Goal: Task Accomplishment & Management: Use online tool/utility

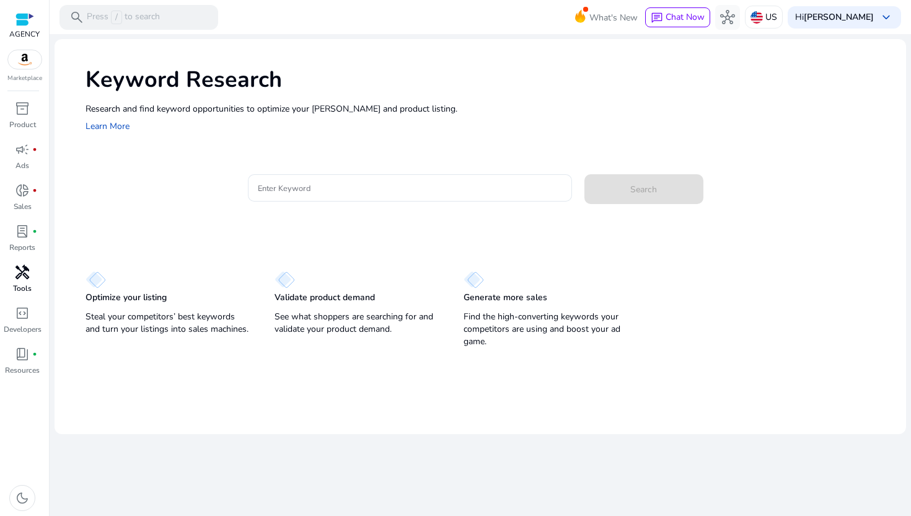
click at [19, 276] on span "handyman" at bounding box center [22, 272] width 15 height 15
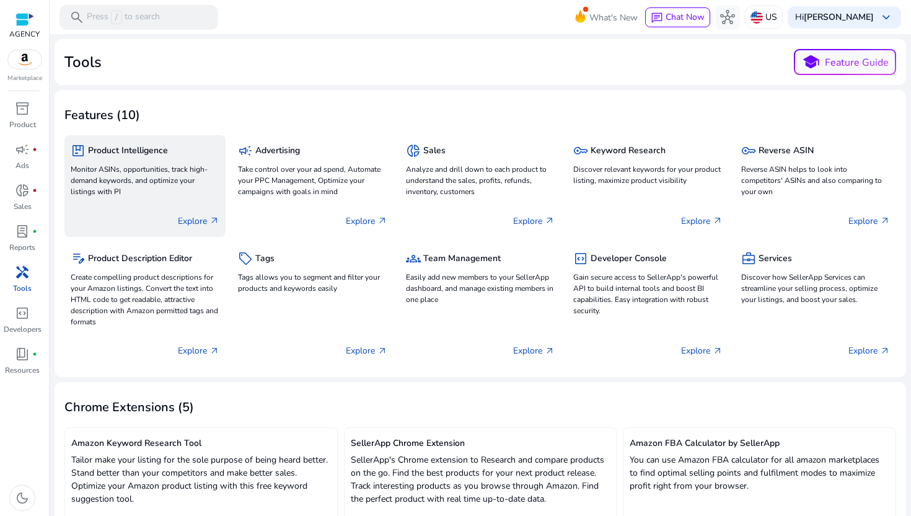
click at [180, 169] on p "Monitor ASINs, opportunities, track high-demand keywords, and optimize your lis…" at bounding box center [145, 180] width 149 height 33
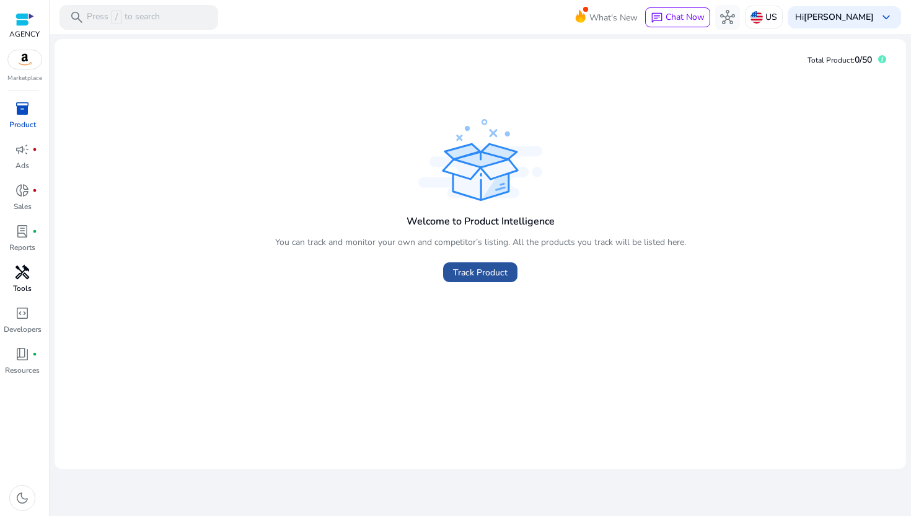
click at [472, 273] on span "Track Product" at bounding box center [480, 272] width 55 height 13
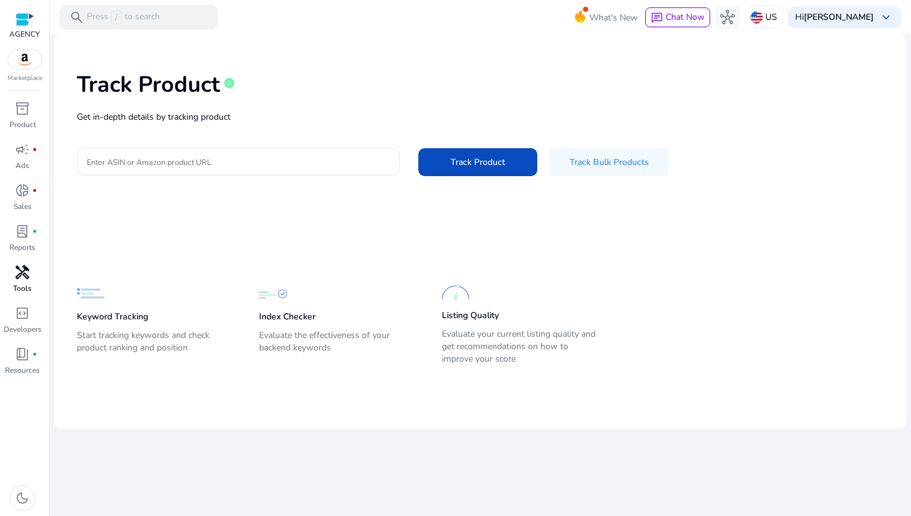
click at [332, 157] on input "Enter ASIN or Amazon product URL" at bounding box center [238, 162] width 303 height 14
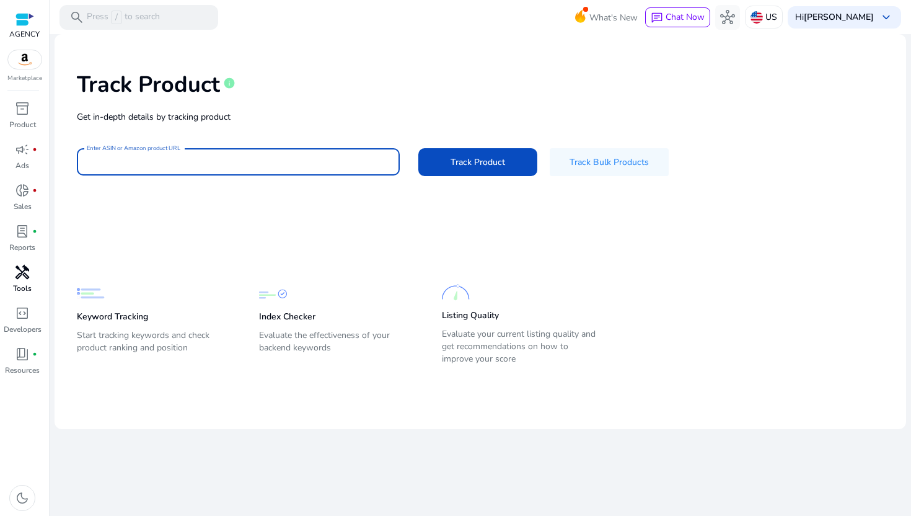
paste input "**********"
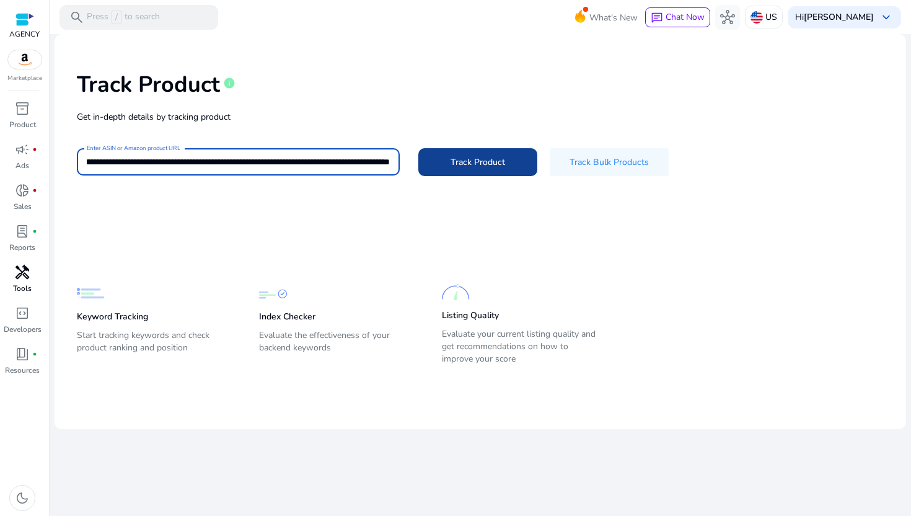
type input "**********"
click at [461, 161] on span "Track Product" at bounding box center [478, 162] width 55 height 13
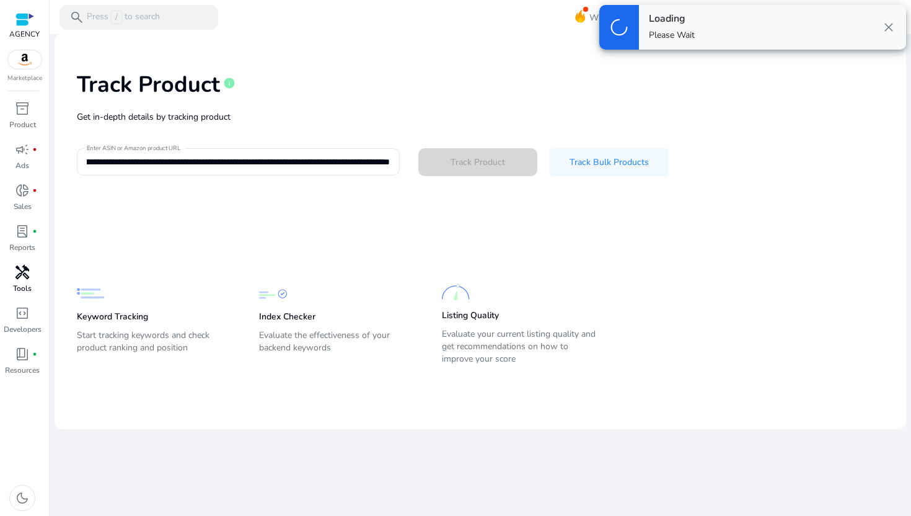
scroll to position [0, 0]
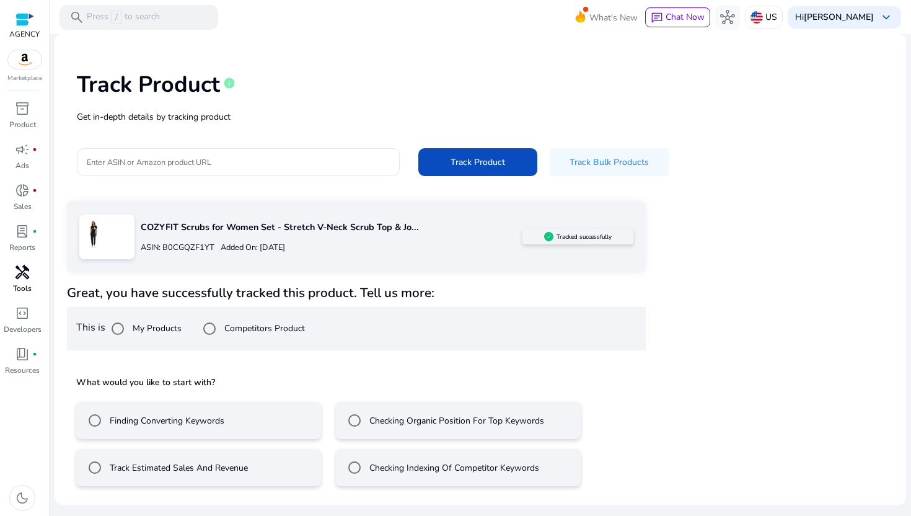
click at [226, 465] on label "Track Estimated Sales And Revenue" at bounding box center [177, 467] width 141 height 13
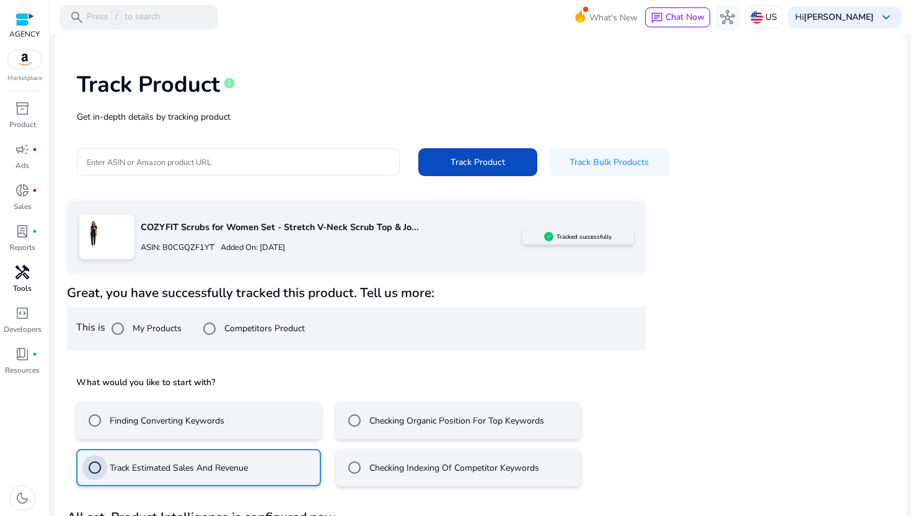
scroll to position [44, 0]
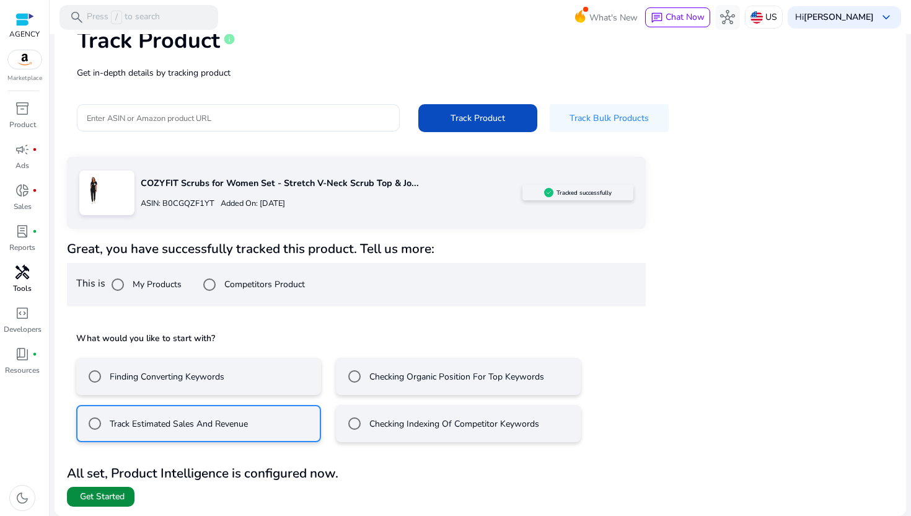
click at [116, 491] on span "Get Started" at bounding box center [102, 496] width 45 height 12
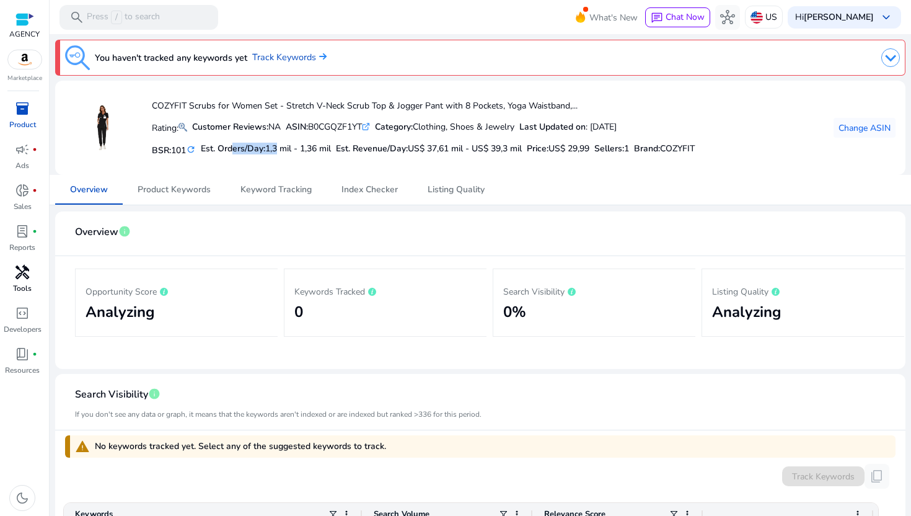
drag, startPoint x: 231, startPoint y: 152, endPoint x: 280, endPoint y: 149, distance: 49.0
click at [281, 149] on h5 "Est. Orders/Day: 1,3 mil - 1,36 mil" at bounding box center [266, 149] width 130 height 11
click at [280, 149] on span "1,3 mil - 1,36 mil" at bounding box center [298, 149] width 66 height 12
click at [252, 151] on h5 "Est. Orders/Day: 1,3 mil - 1,36 mil" at bounding box center [266, 149] width 130 height 11
click at [298, 55] on link "Track Keywords" at bounding box center [289, 58] width 74 height 14
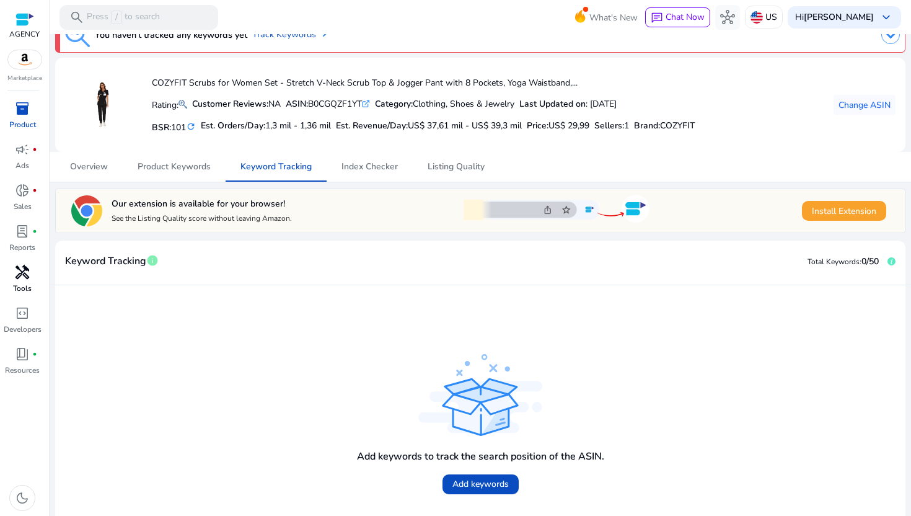
scroll to position [24, 0]
click at [485, 485] on span "Add keywords" at bounding box center [480, 482] width 56 height 13
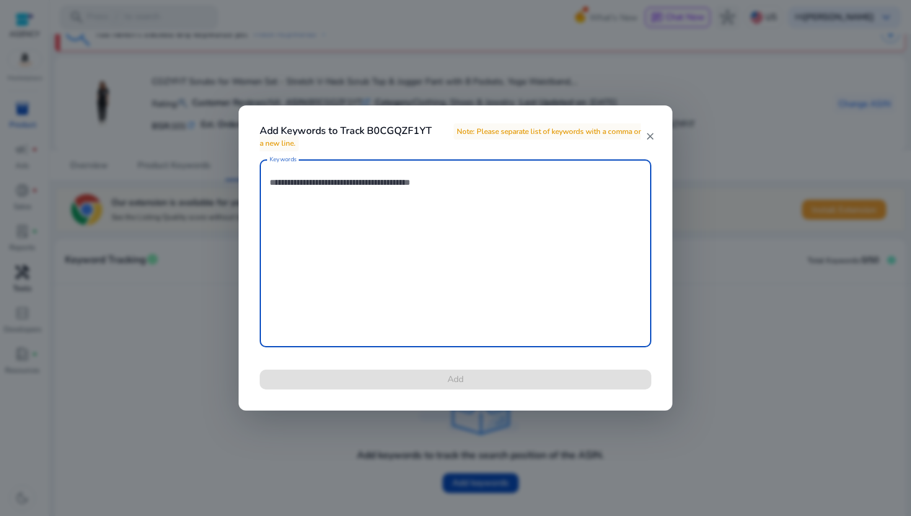
click at [381, 208] on textarea "Keywords" at bounding box center [456, 252] width 372 height 175
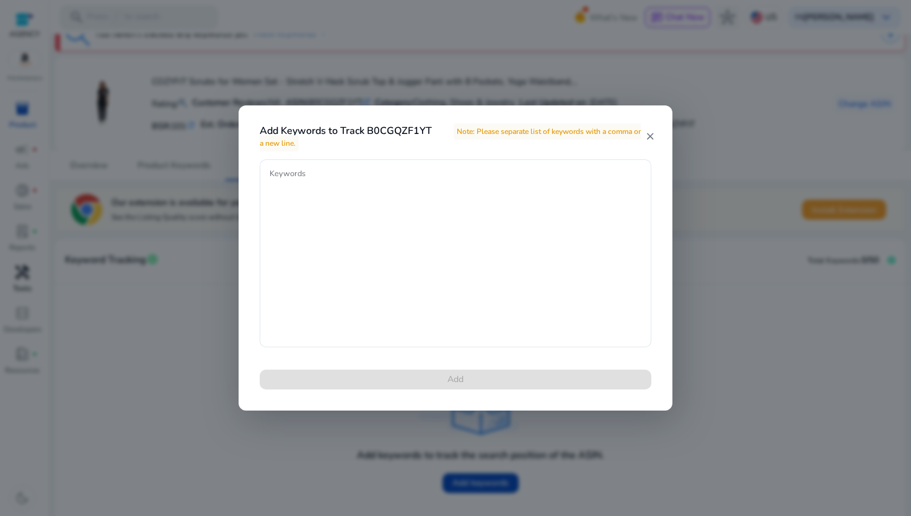
click at [500, 135] on span "Note: Please separate list of keywords with a comma or a new line." at bounding box center [450, 137] width 381 height 28
click at [433, 210] on textarea "Keywords" at bounding box center [456, 252] width 372 height 175
click at [647, 131] on mat-icon "close" at bounding box center [650, 136] width 10 height 11
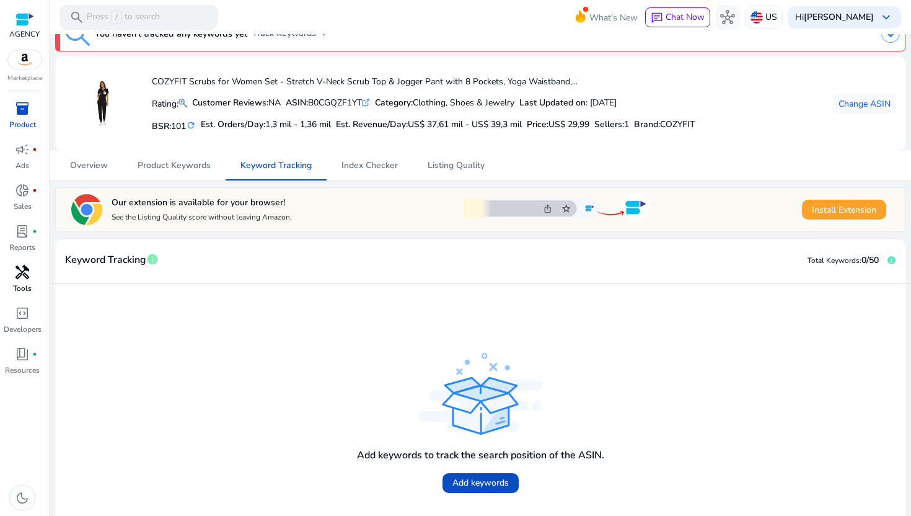
scroll to position [0, 0]
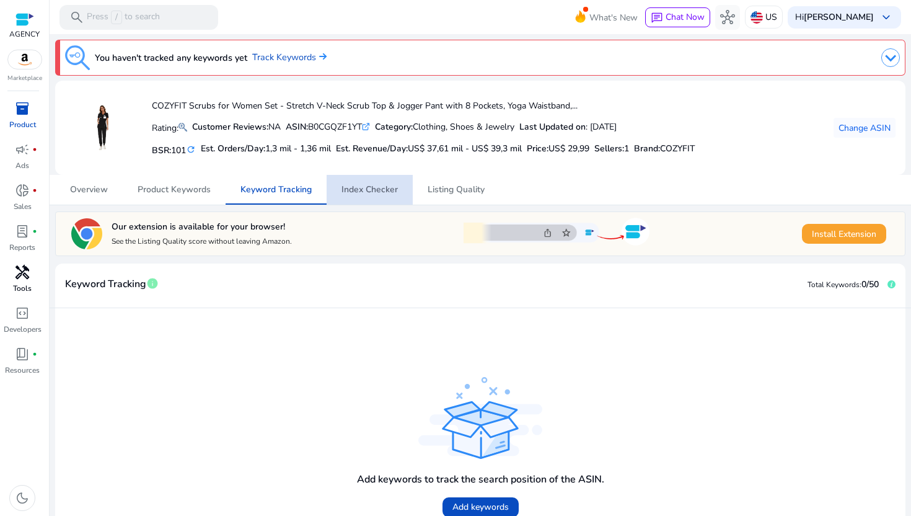
click at [378, 185] on span "Index Checker" at bounding box center [370, 189] width 56 height 9
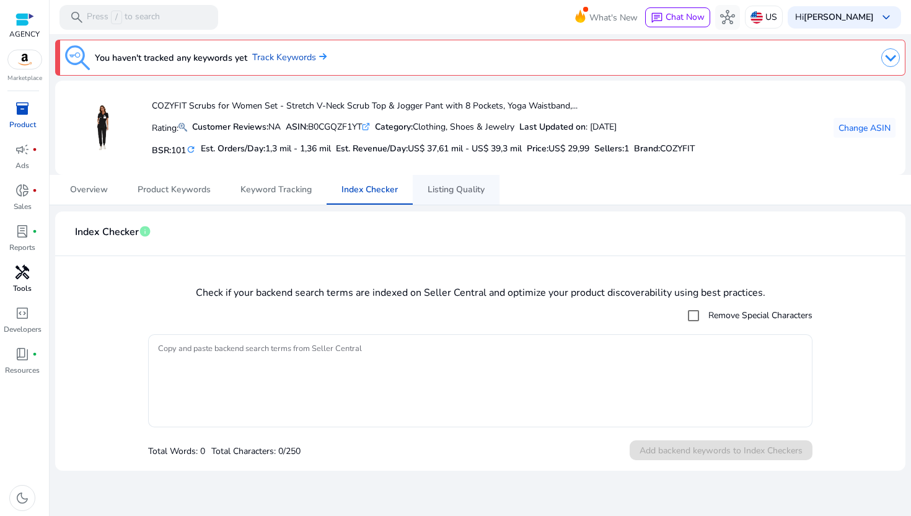
click at [448, 189] on span "Listing Quality" at bounding box center [456, 189] width 57 height 9
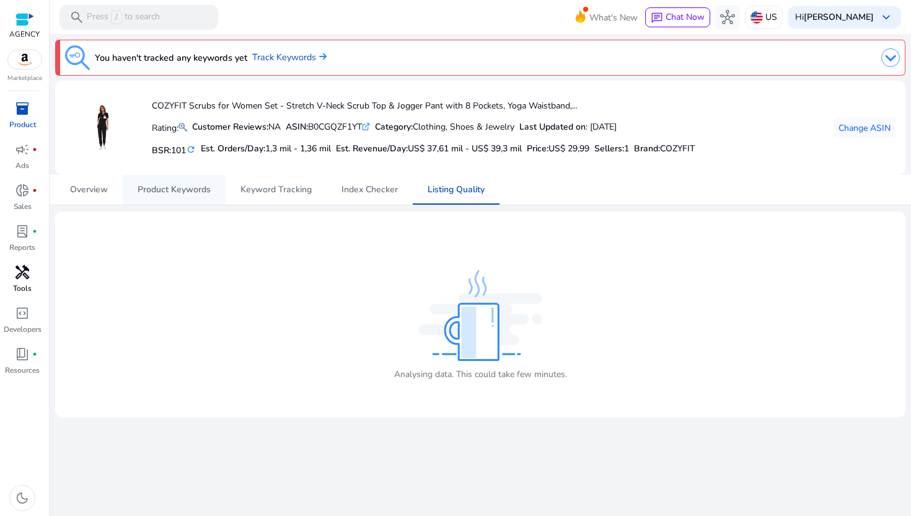
click at [193, 188] on span "Product Keywords" at bounding box center [174, 189] width 73 height 9
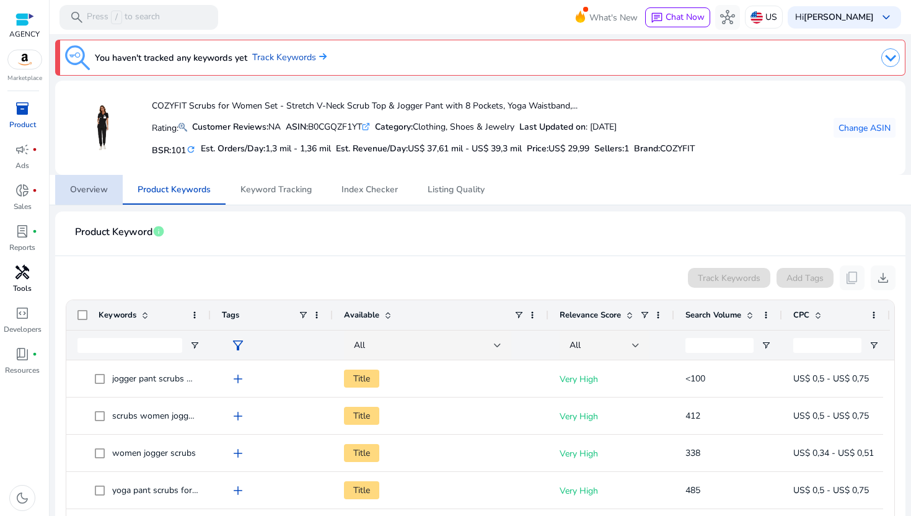
click at [95, 185] on span "Overview" at bounding box center [89, 189] width 38 height 9
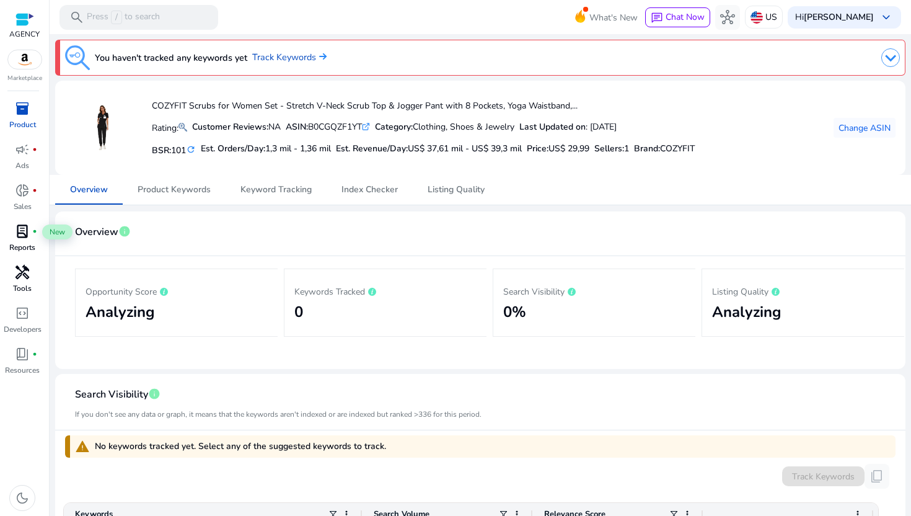
click at [17, 230] on span "lab_profile" at bounding box center [22, 231] width 15 height 15
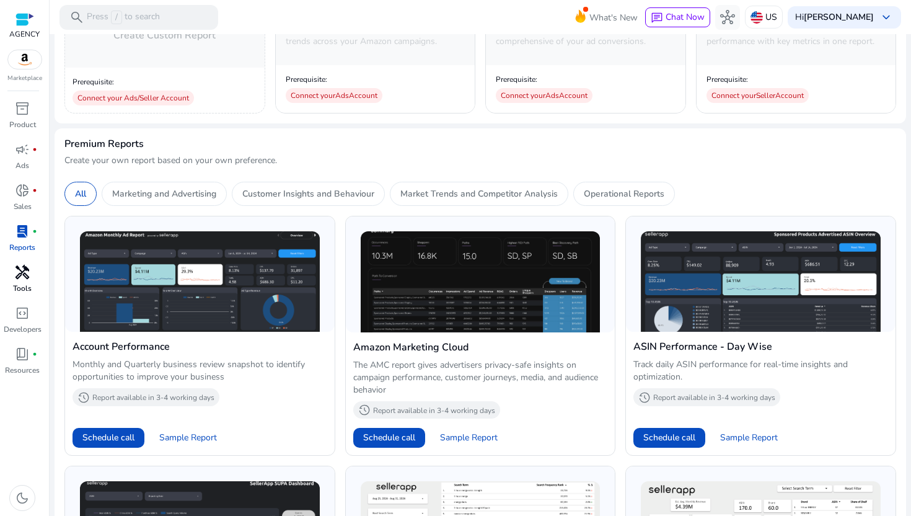
scroll to position [276, 0]
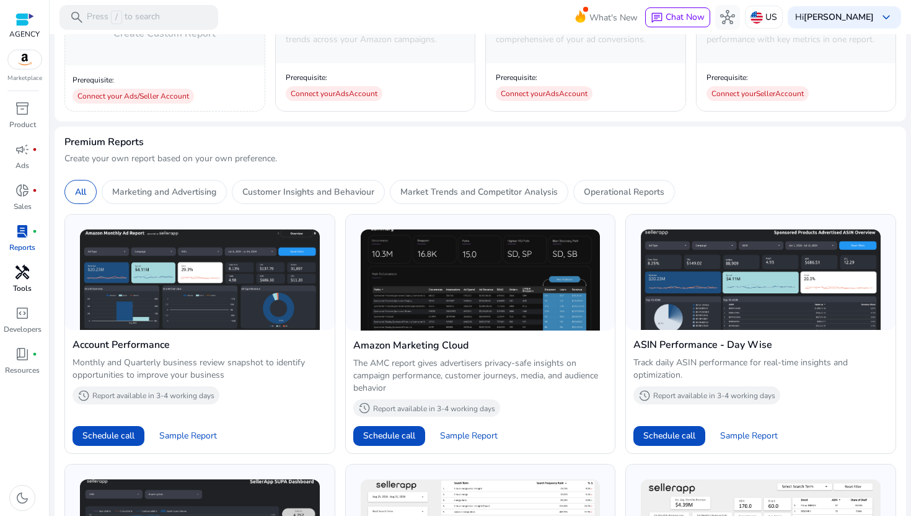
click at [18, 277] on span "handyman" at bounding box center [22, 272] width 15 height 15
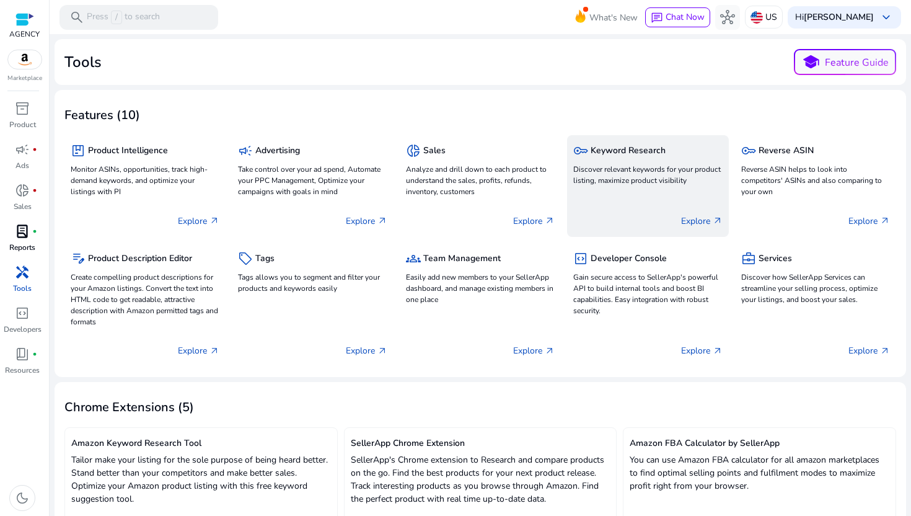
click at [642, 171] on p "Discover relevant keywords for your product listing, maximize product visibility" at bounding box center [647, 175] width 149 height 22
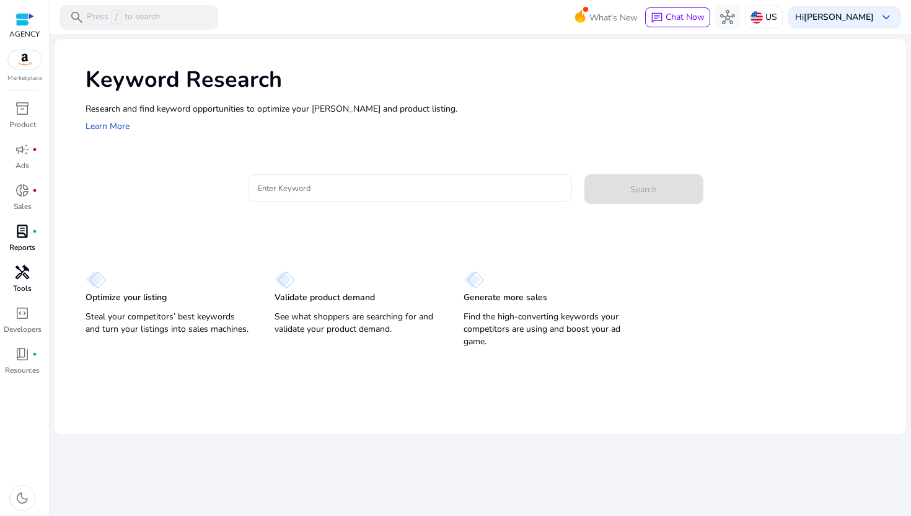
click at [425, 187] on input "Enter Keyword" at bounding box center [410, 188] width 304 height 14
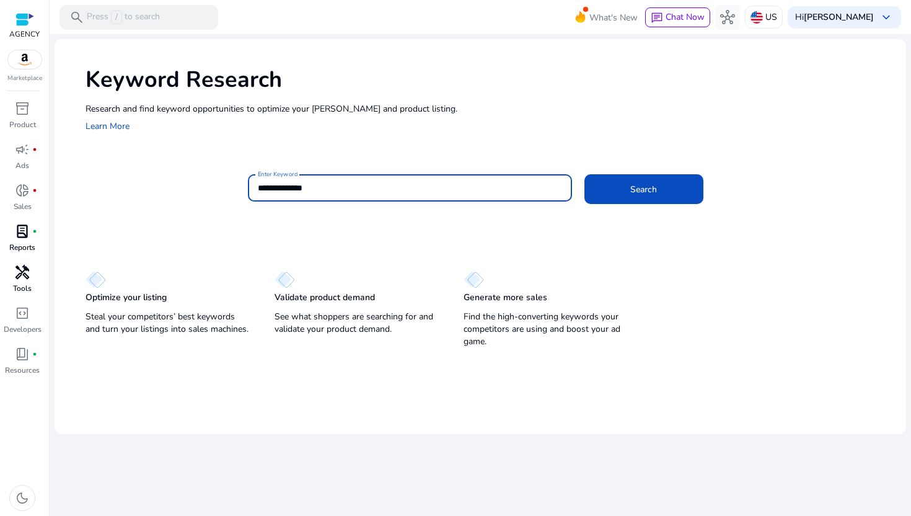
type input "**********"
click at [585, 174] on button "Search" at bounding box center [644, 189] width 119 height 30
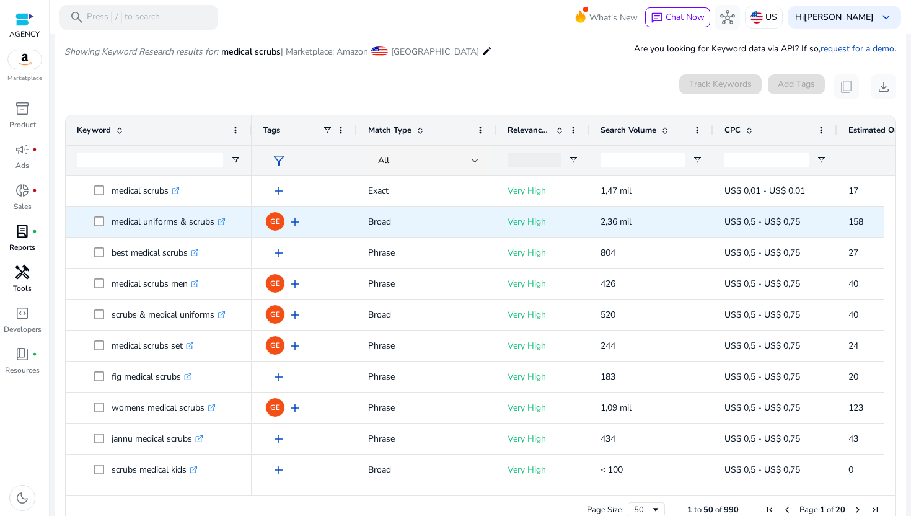
scroll to position [105, 0]
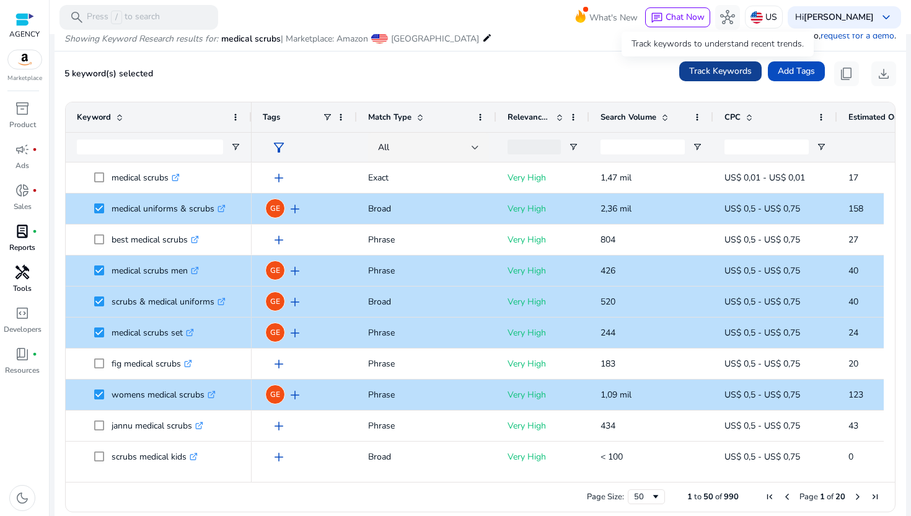
click at [738, 70] on span "Track Keywords" at bounding box center [720, 70] width 63 height 13
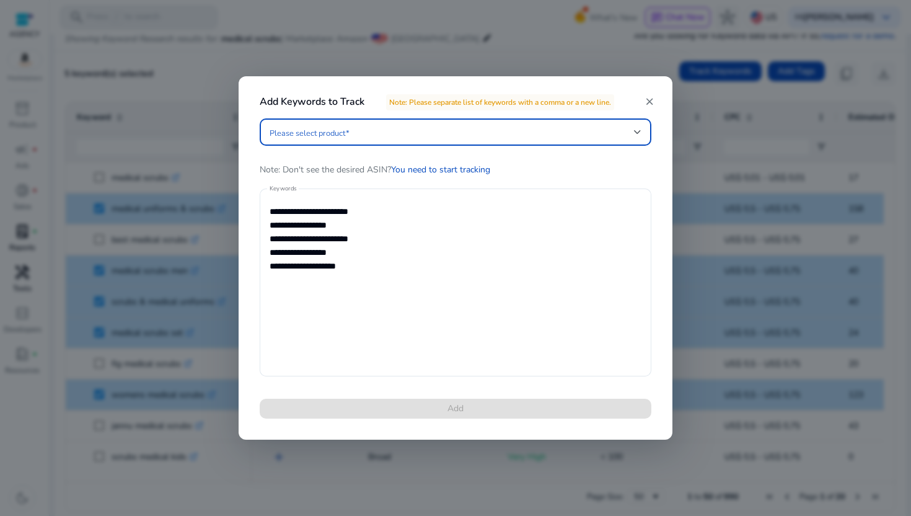
click at [456, 133] on span at bounding box center [452, 132] width 364 height 14
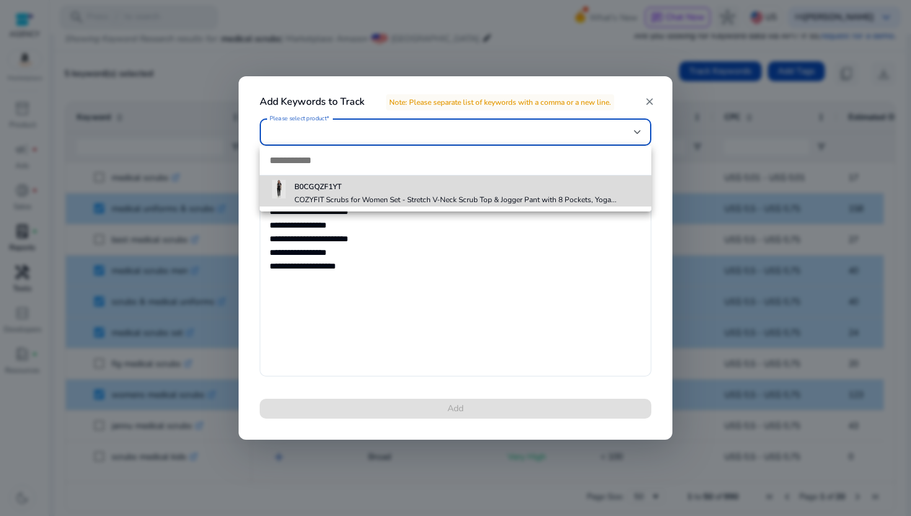
click at [424, 198] on h4 "COZYFIT Scrubs for Women Set - Stretch V-Neck Scrub Top & Jogger Pant with 8 Po…" at bounding box center [455, 200] width 322 height 10
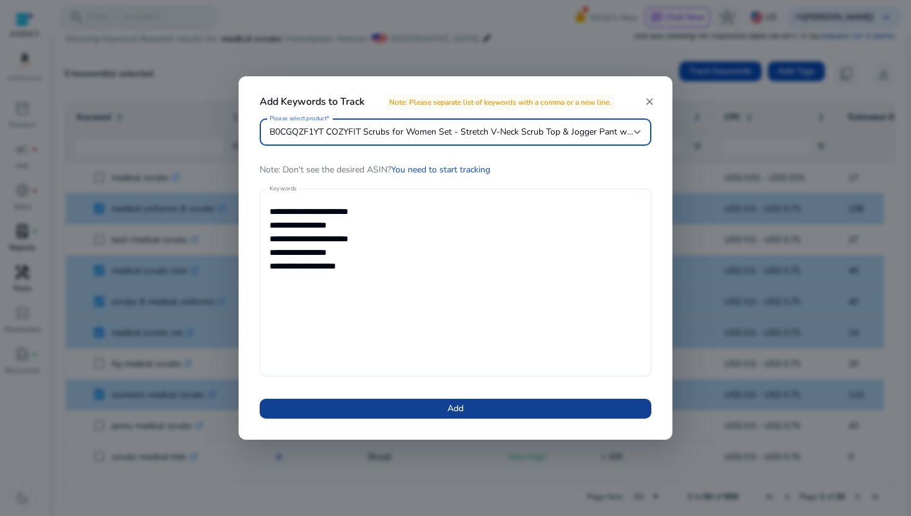
click at [427, 404] on span at bounding box center [456, 409] width 392 height 30
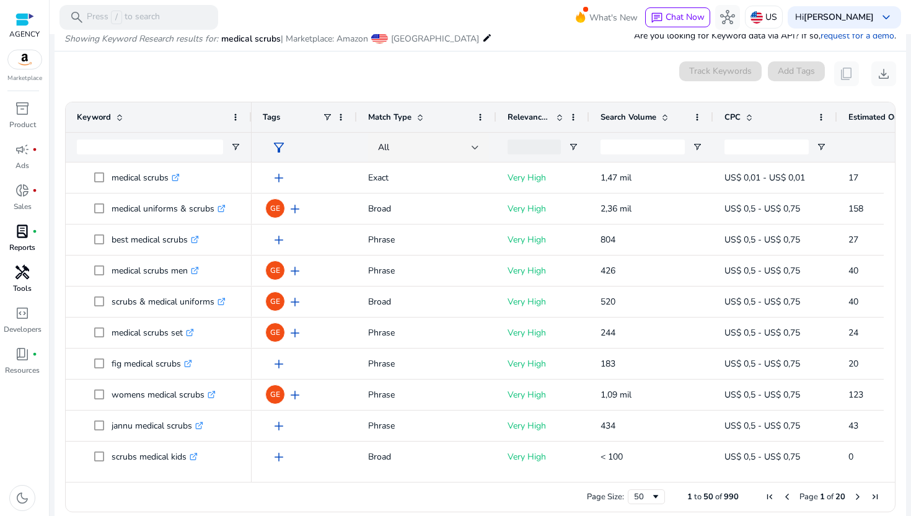
click at [865, 112] on span "Estimated Orders/Month" at bounding box center [886, 117] width 74 height 11
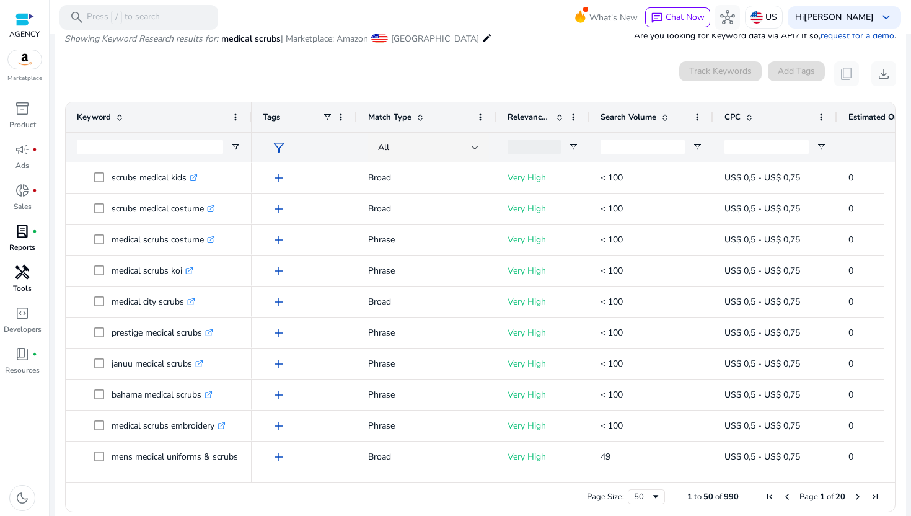
drag, startPoint x: 882, startPoint y: 116, endPoint x: 872, endPoint y: 117, distance: 10.0
click at [882, 115] on span "Estimated Orders/Month" at bounding box center [886, 117] width 74 height 11
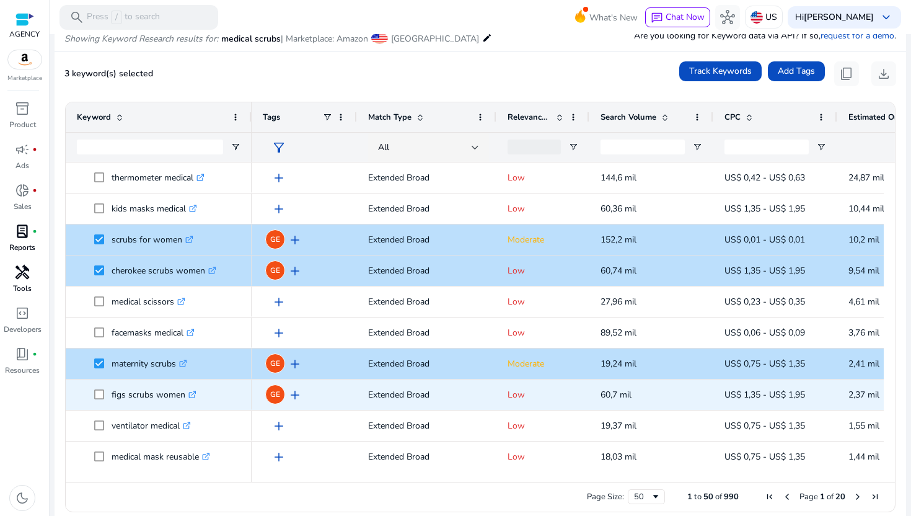
click at [99, 387] on span at bounding box center [102, 394] width 17 height 25
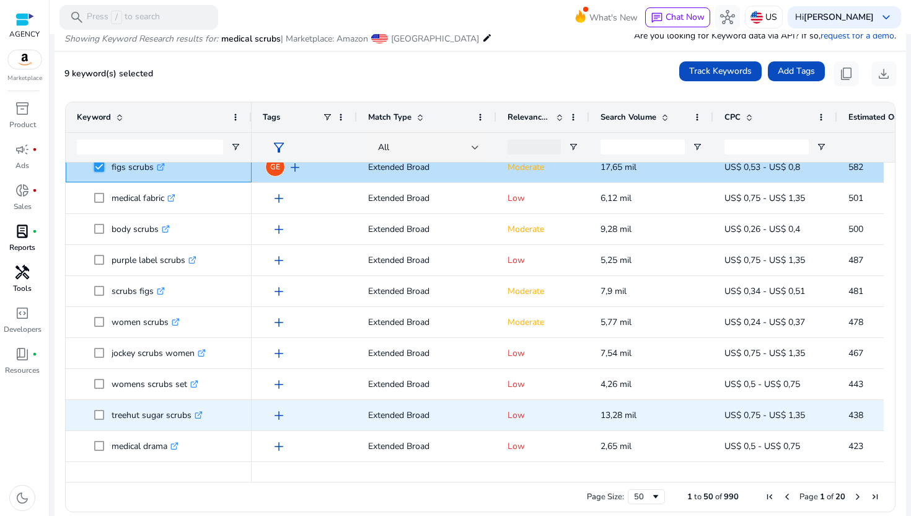
scroll to position [1030, 0]
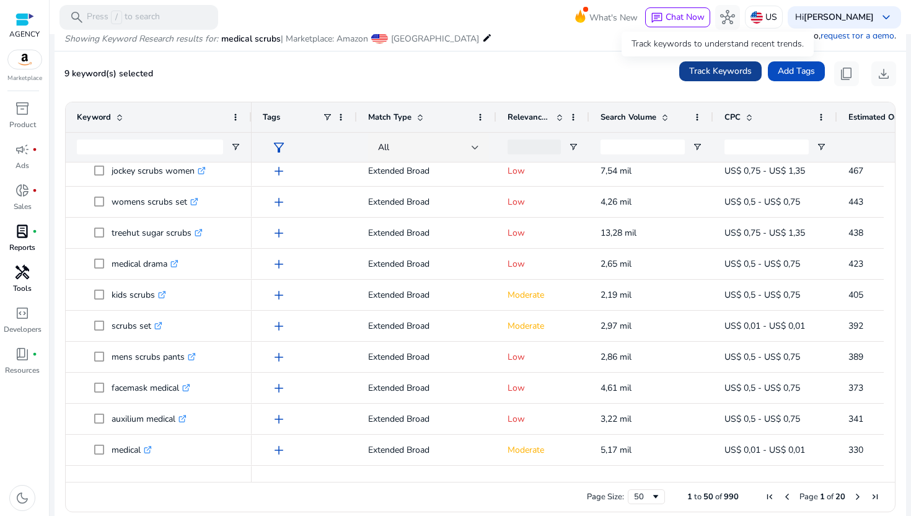
click at [722, 74] on span "Track Keywords" at bounding box center [720, 70] width 63 height 13
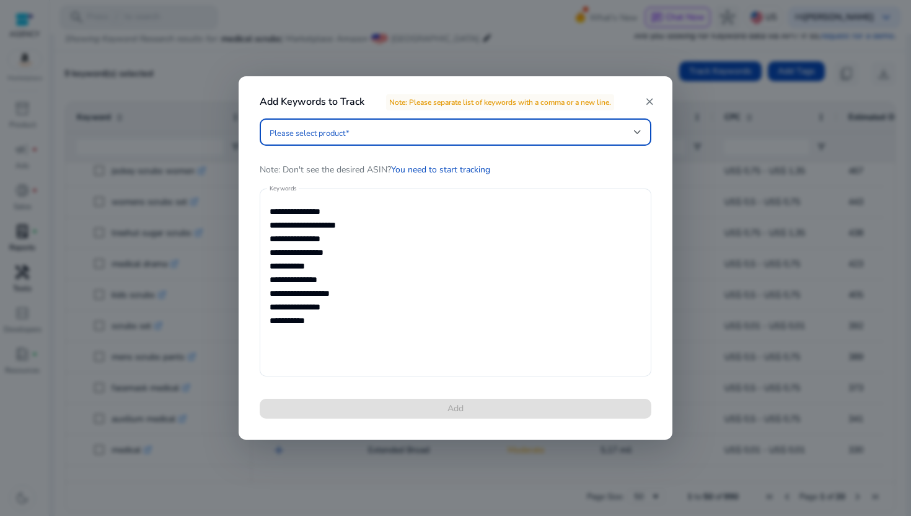
click at [482, 133] on span at bounding box center [452, 132] width 364 height 14
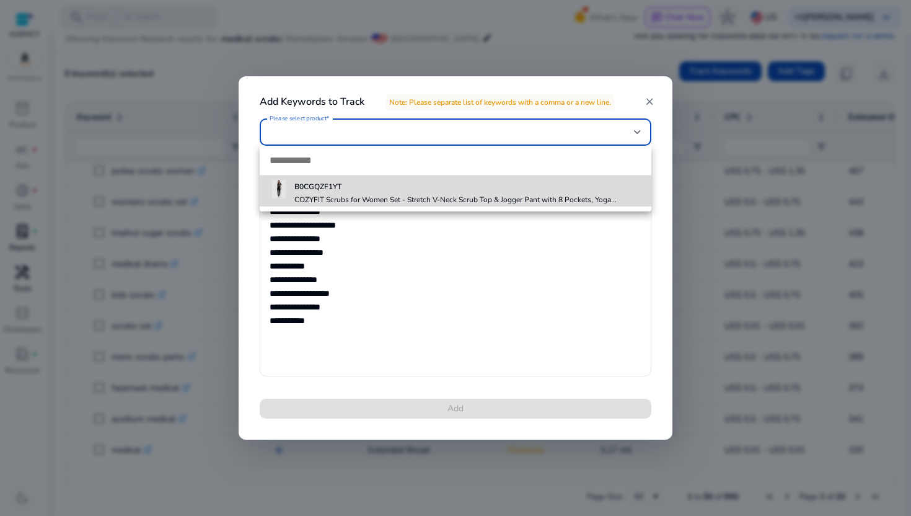
click at [441, 190] on h5 "B0CGQZF1YT" at bounding box center [455, 187] width 322 height 10
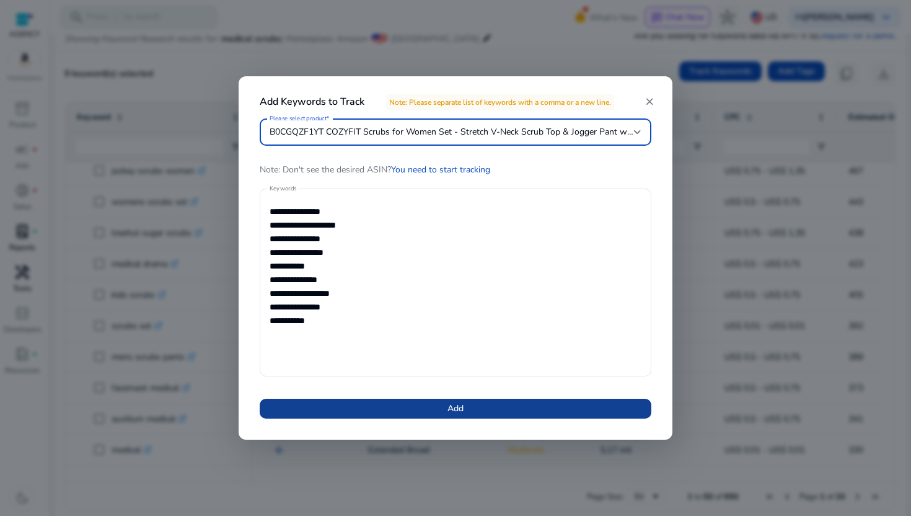
click at [405, 408] on span at bounding box center [456, 409] width 392 height 30
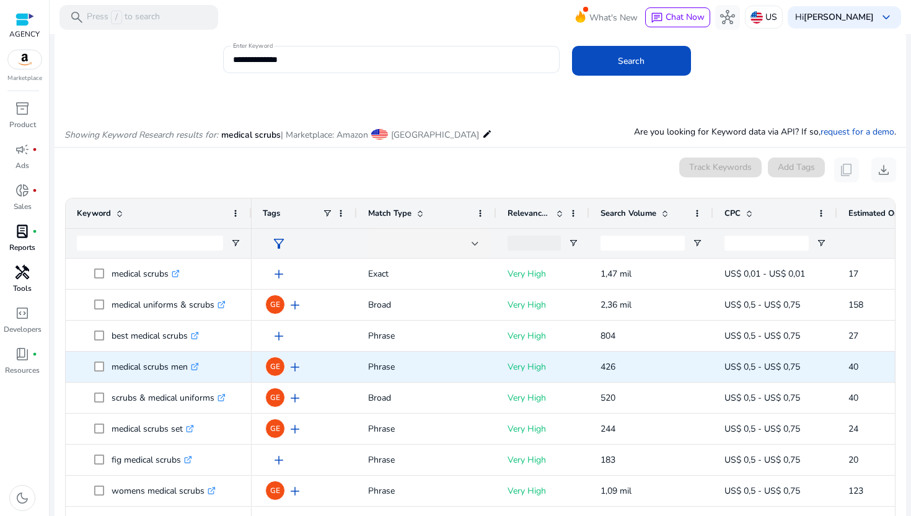
scroll to position [105, 0]
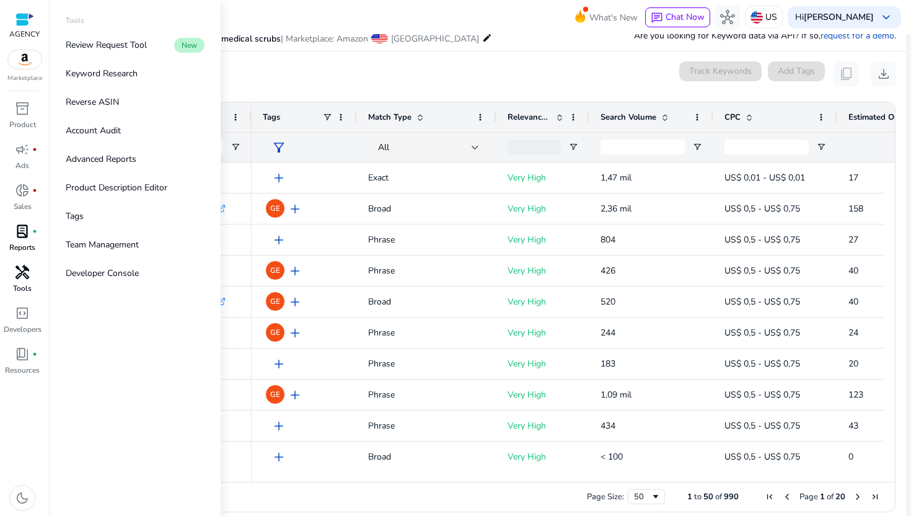
click at [20, 276] on span "handyman" at bounding box center [22, 272] width 15 height 15
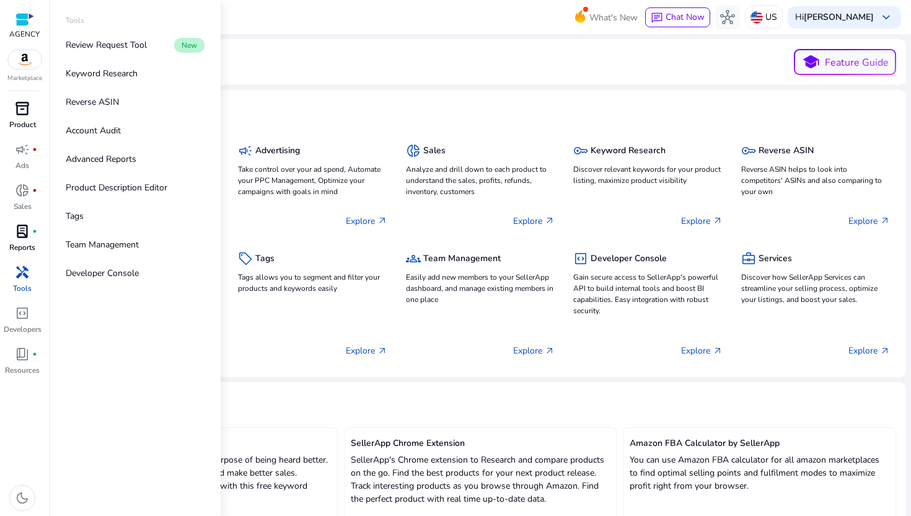
click at [26, 113] on span "inventory_2" at bounding box center [22, 108] width 15 height 15
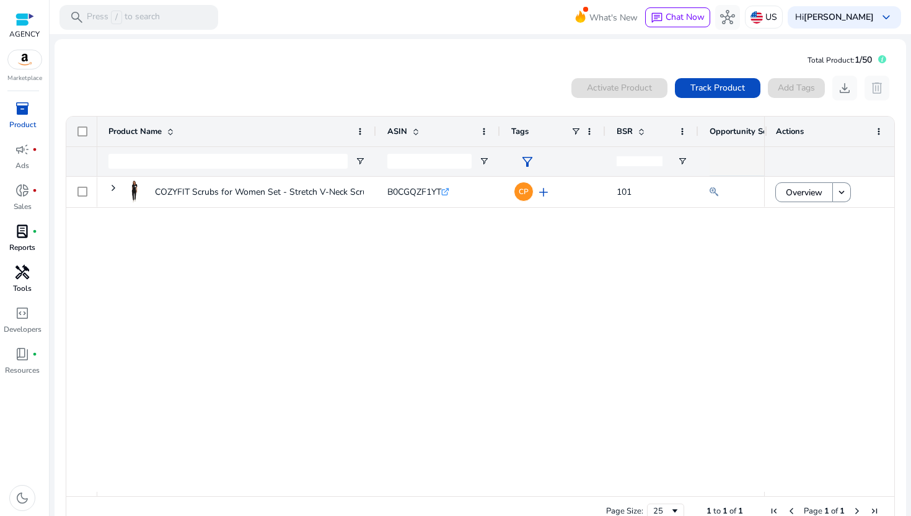
click at [340, 67] on mat-card "Total Product: 1/50 0 products selected Activate Product Track Product Add Tags…" at bounding box center [481, 291] width 852 height 504
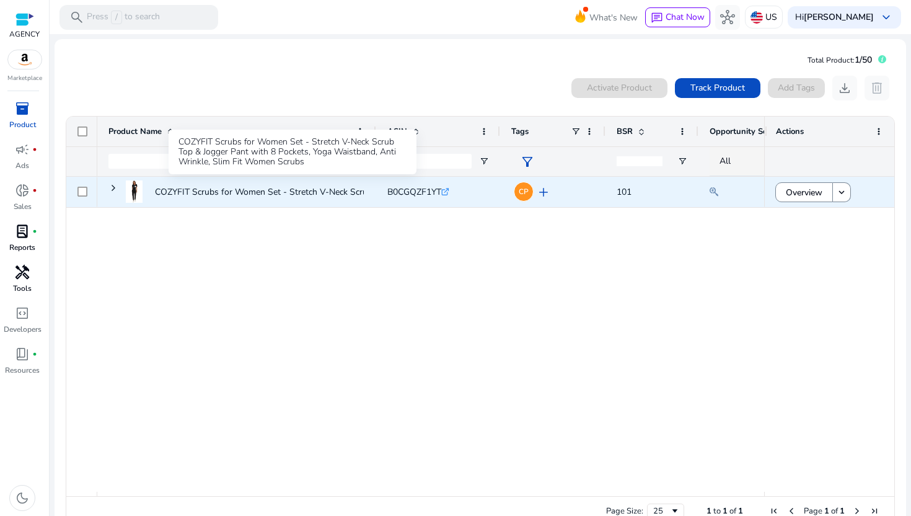
click at [298, 192] on p "COZYFIT Scrubs for Women Set - Stretch V-Neck Scrub Top & Jogger..." at bounding box center [293, 191] width 276 height 25
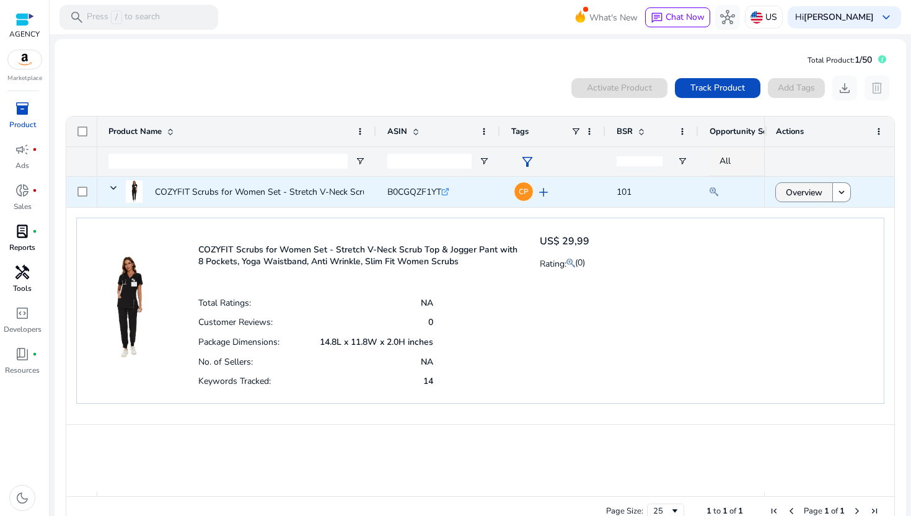
click at [803, 188] on span "Overview" at bounding box center [804, 192] width 37 height 25
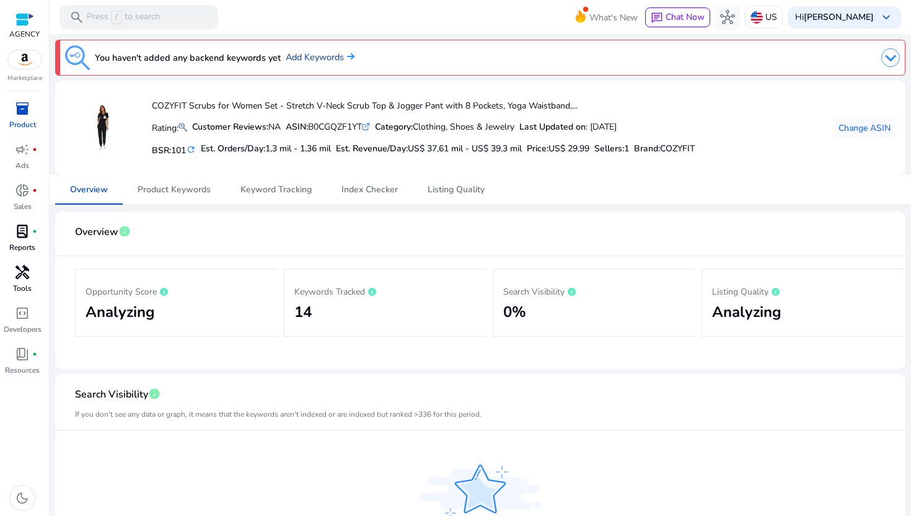
click at [329, 60] on link "Add Keywords" at bounding box center [320, 58] width 69 height 14
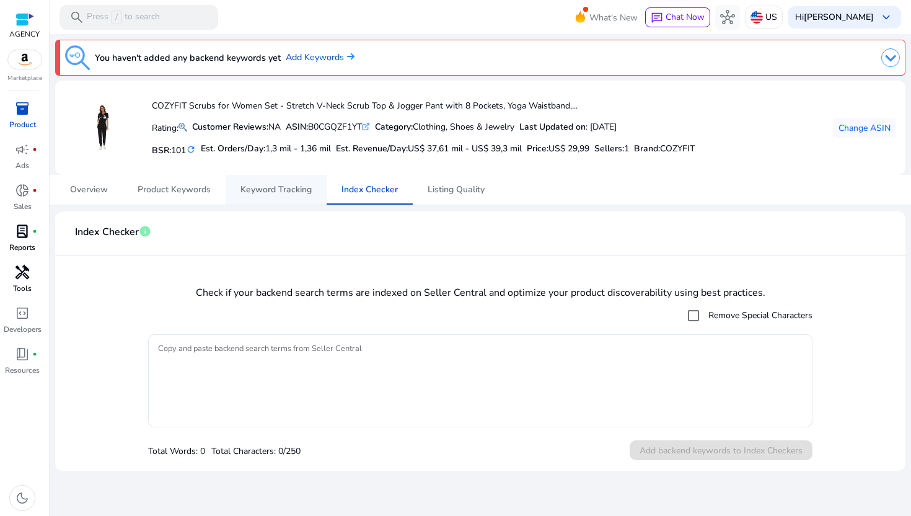
click at [285, 192] on span "Keyword Tracking" at bounding box center [275, 189] width 71 height 9
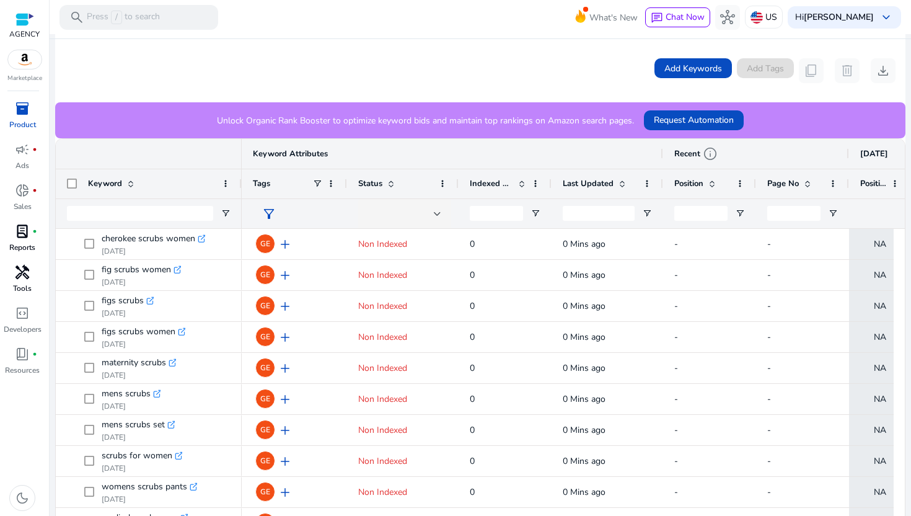
scroll to position [0, 68]
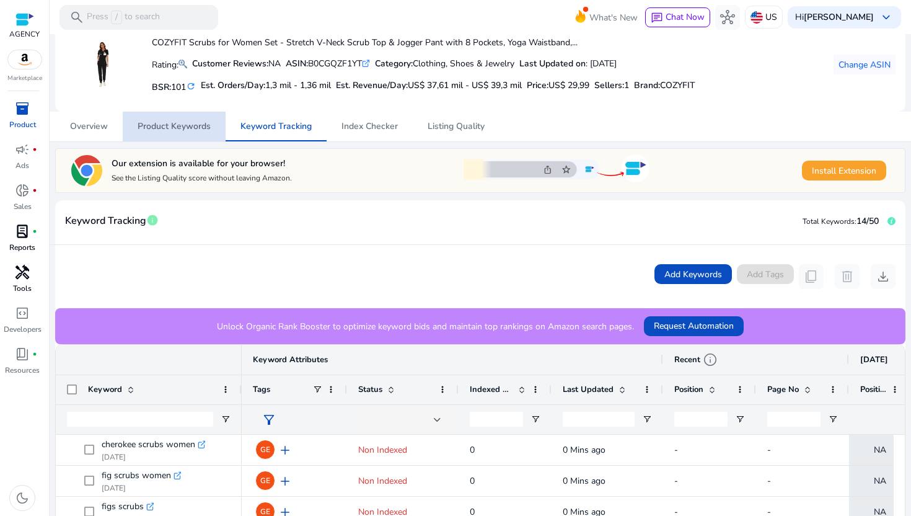
click at [184, 138] on span "Product Keywords" at bounding box center [174, 127] width 73 height 30
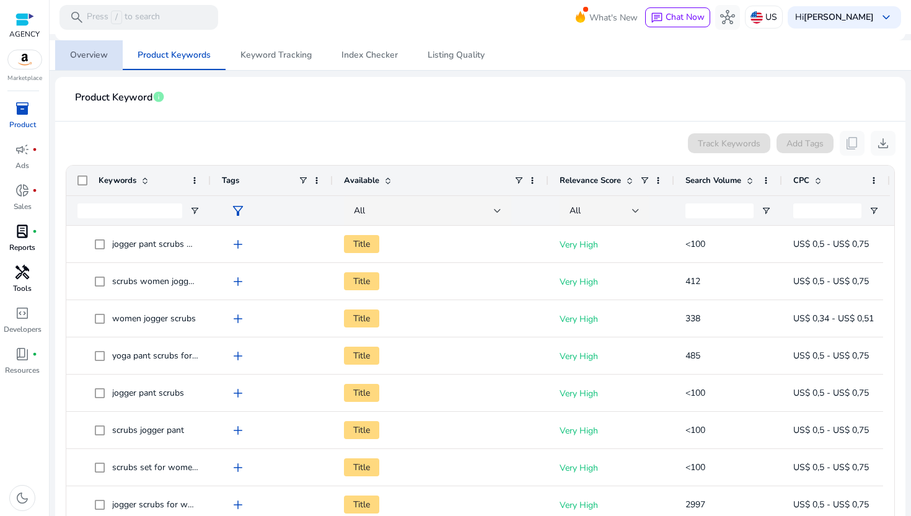
click at [94, 59] on span "Overview" at bounding box center [89, 55] width 38 height 9
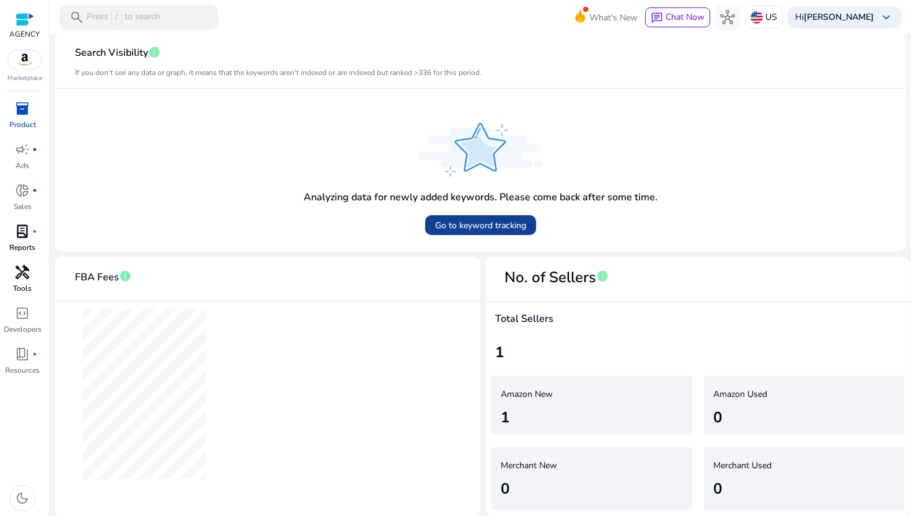
click at [461, 225] on span "Go to keyword tracking" at bounding box center [480, 225] width 91 height 13
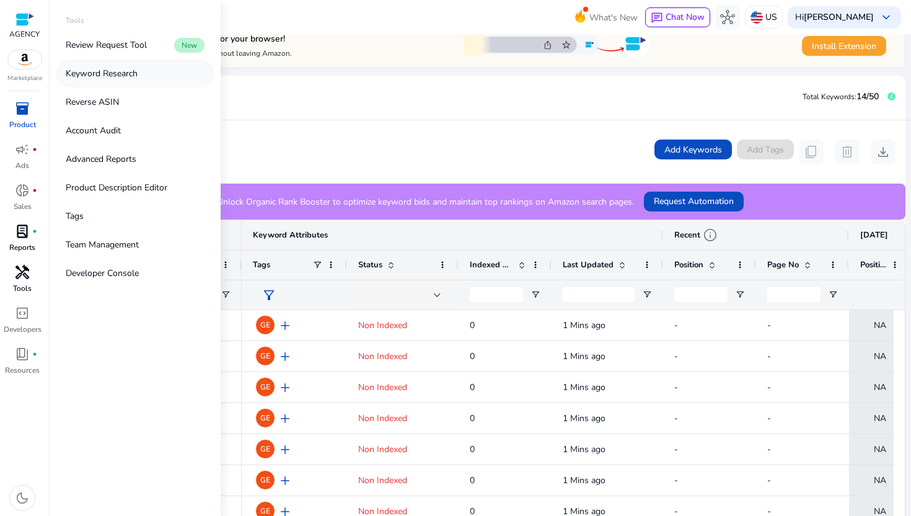
click at [115, 74] on p "Keyword Research" at bounding box center [102, 73] width 72 height 13
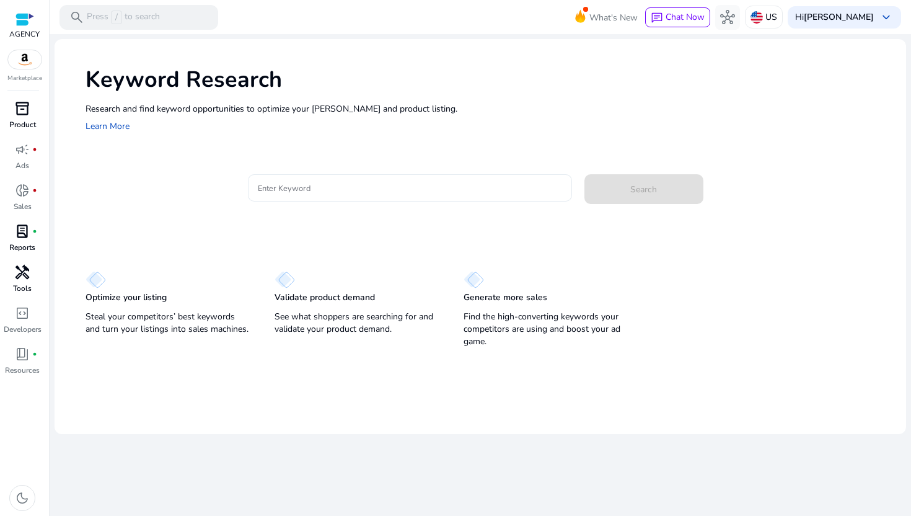
click at [495, 182] on input "Enter Keyword" at bounding box center [410, 188] width 304 height 14
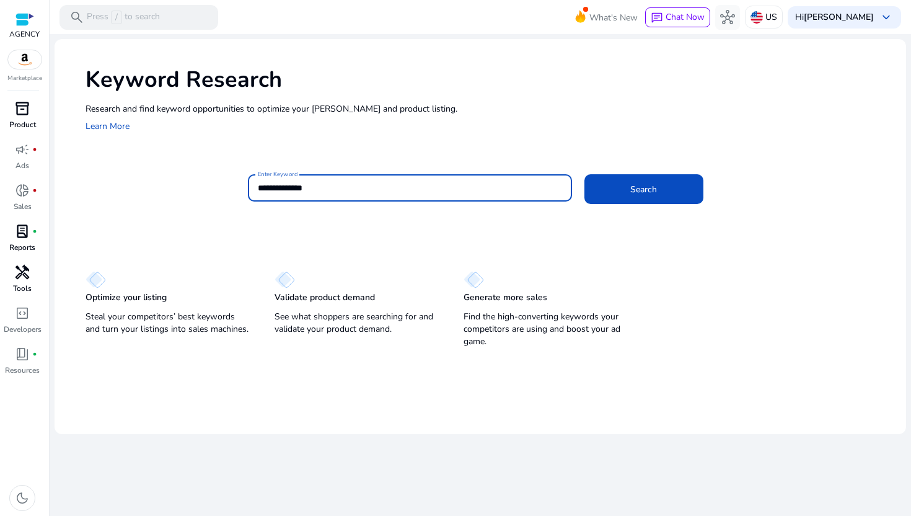
type input "**********"
click at [585, 174] on button "Search" at bounding box center [644, 189] width 119 height 30
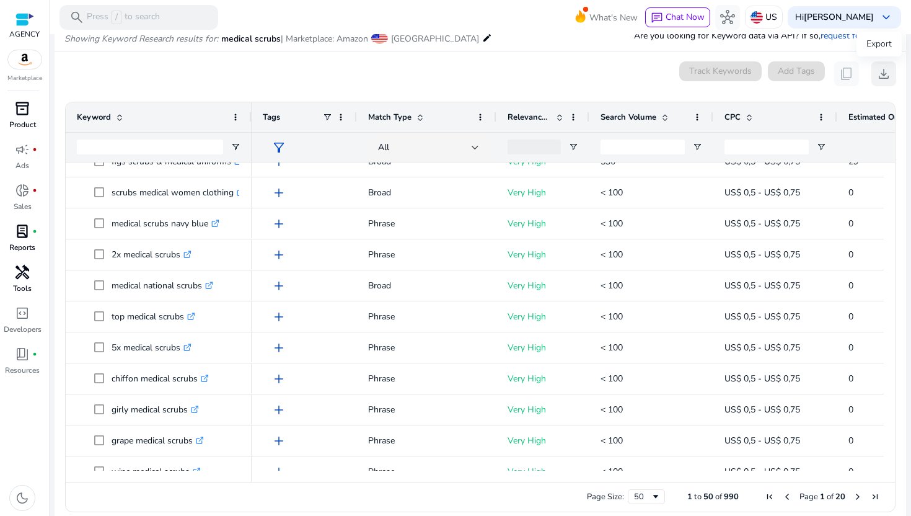
click at [887, 74] on button "download" at bounding box center [883, 73] width 25 height 25
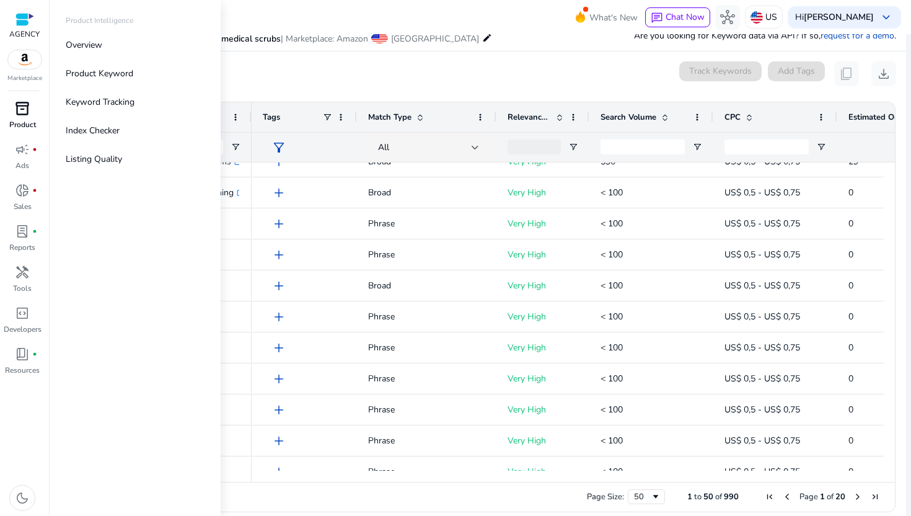
click at [14, 117] on div "inventory_2" at bounding box center [22, 109] width 35 height 20
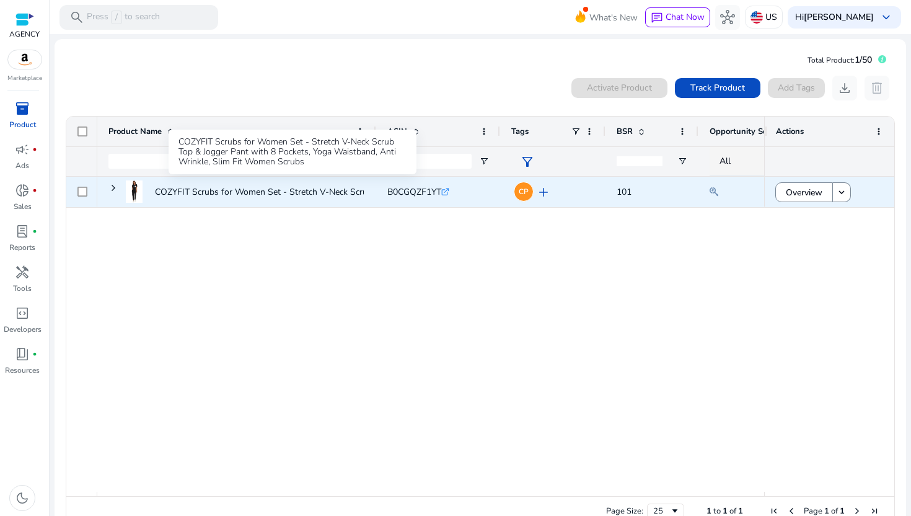
click at [280, 193] on p "COZYFIT Scrubs for Women Set - Stretch V-Neck Scrub Top & Jogger..." at bounding box center [293, 191] width 276 height 25
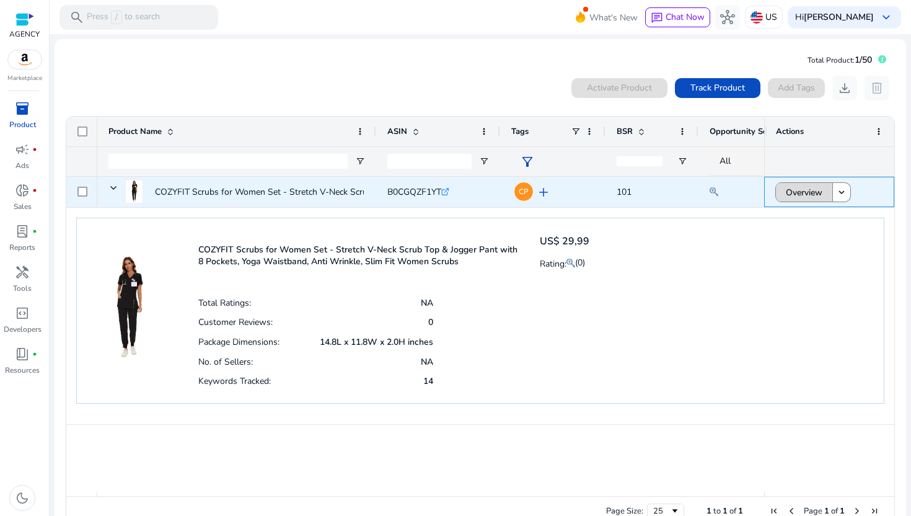
click at [799, 200] on span "Overview" at bounding box center [804, 192] width 37 height 25
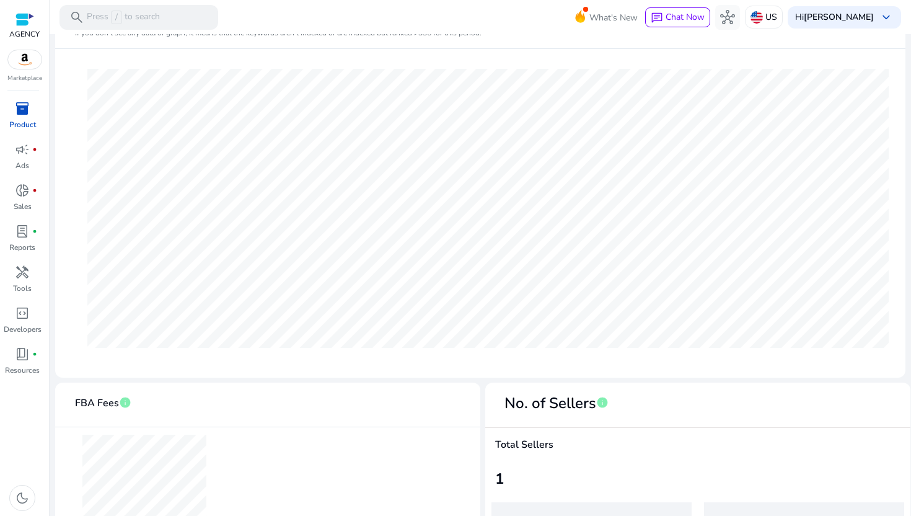
scroll to position [369, 0]
